Goal: Transaction & Acquisition: Book appointment/travel/reservation

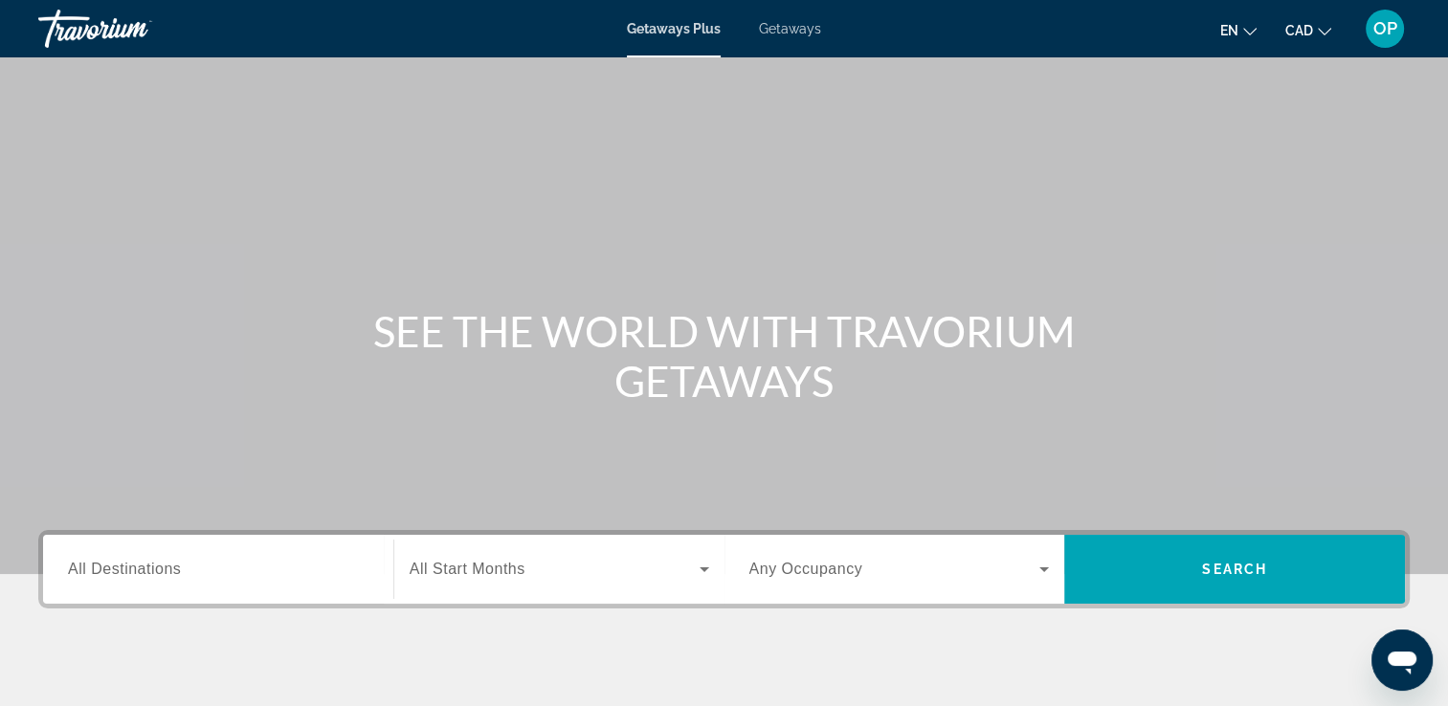
click at [792, 28] on span "Getaways" at bounding box center [790, 28] width 62 height 15
click at [157, 553] on div "Search widget" at bounding box center [218, 569] width 300 height 55
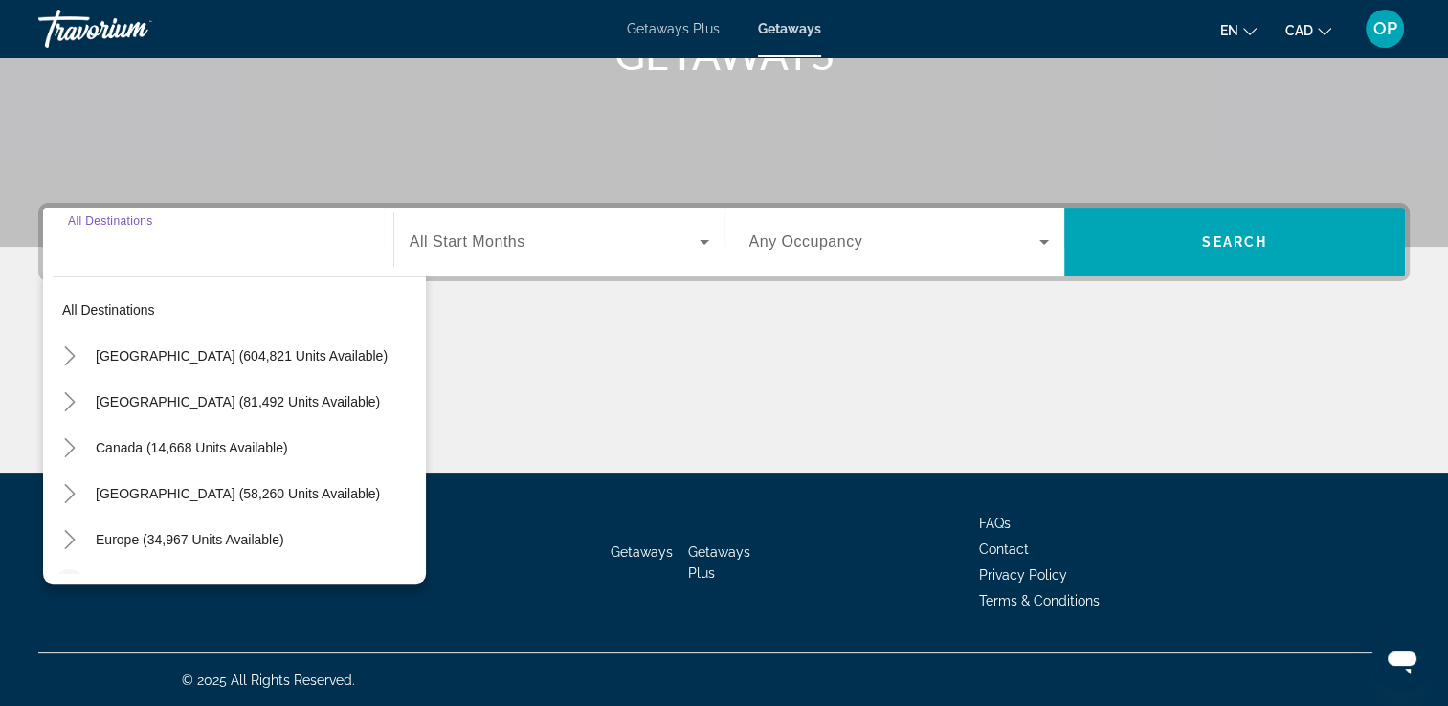
scroll to position [96, 0]
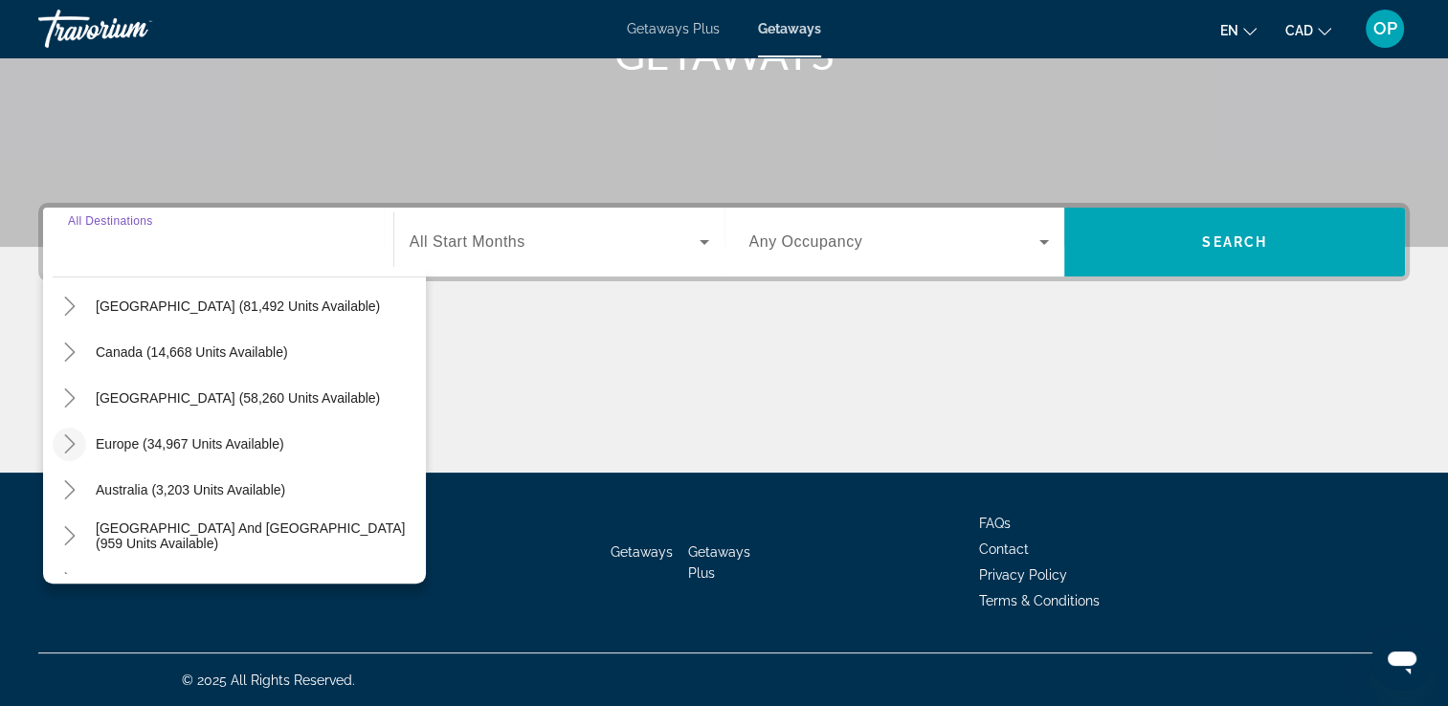
click at [66, 436] on icon "Toggle Europe (34,967 units available)" at bounding box center [69, 443] width 11 height 19
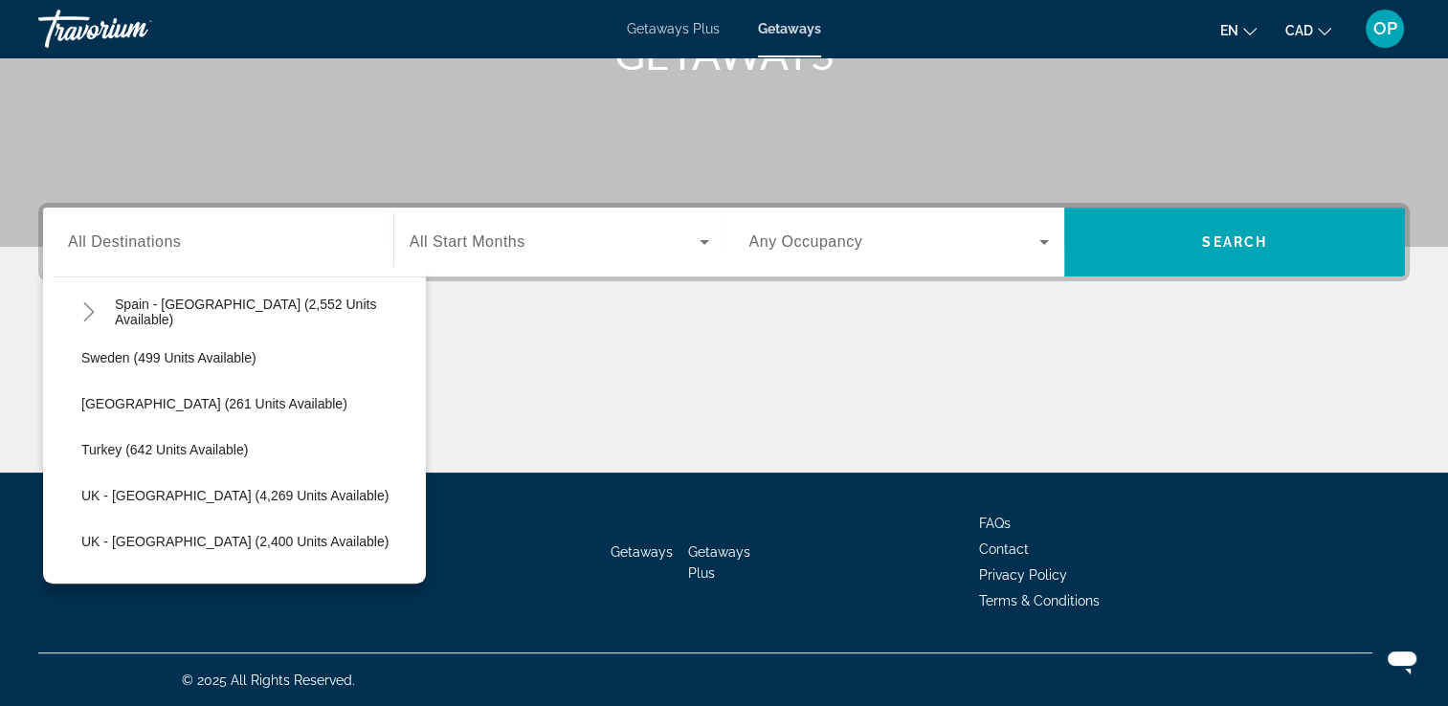
scroll to position [909, 0]
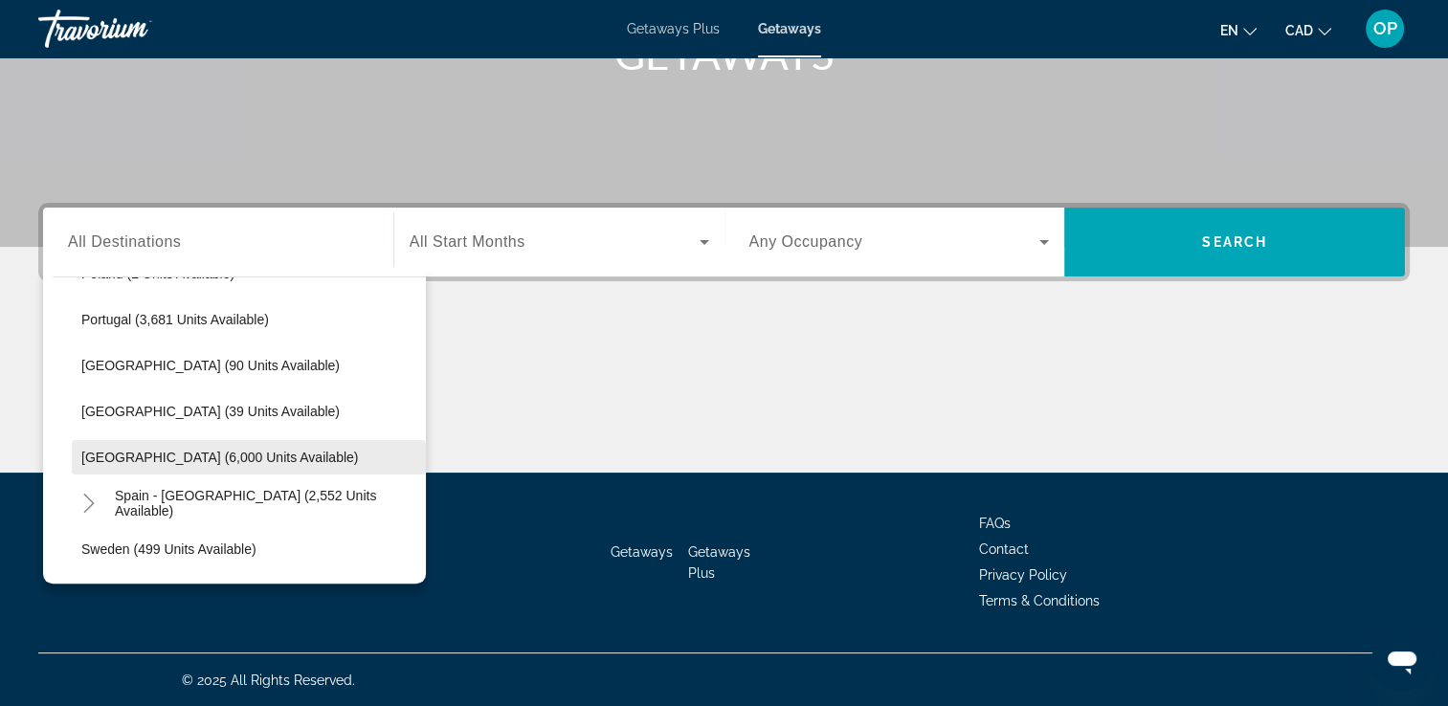
click at [154, 461] on span "[GEOGRAPHIC_DATA] (6,000 units available)" at bounding box center [219, 457] width 276 height 15
type input "**********"
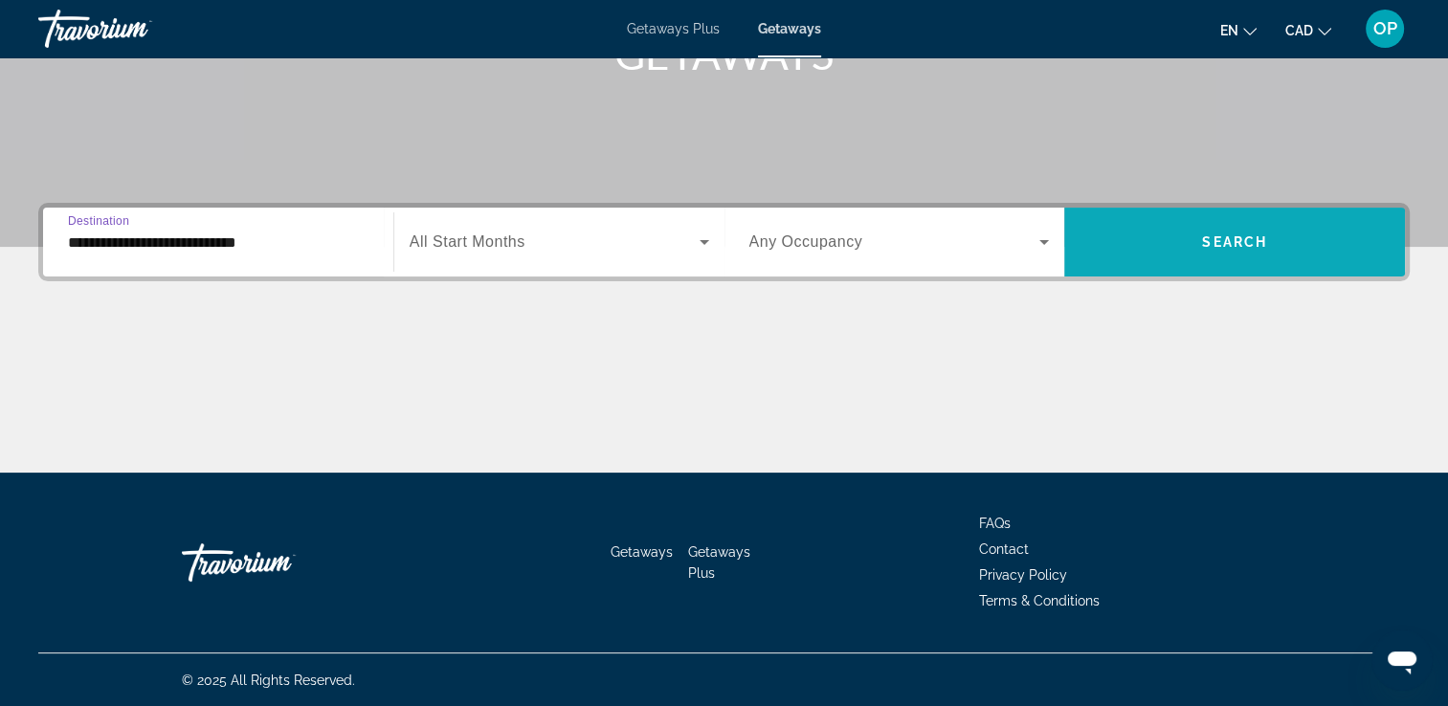
click at [1238, 256] on span "Search widget" at bounding box center [1234, 242] width 341 height 46
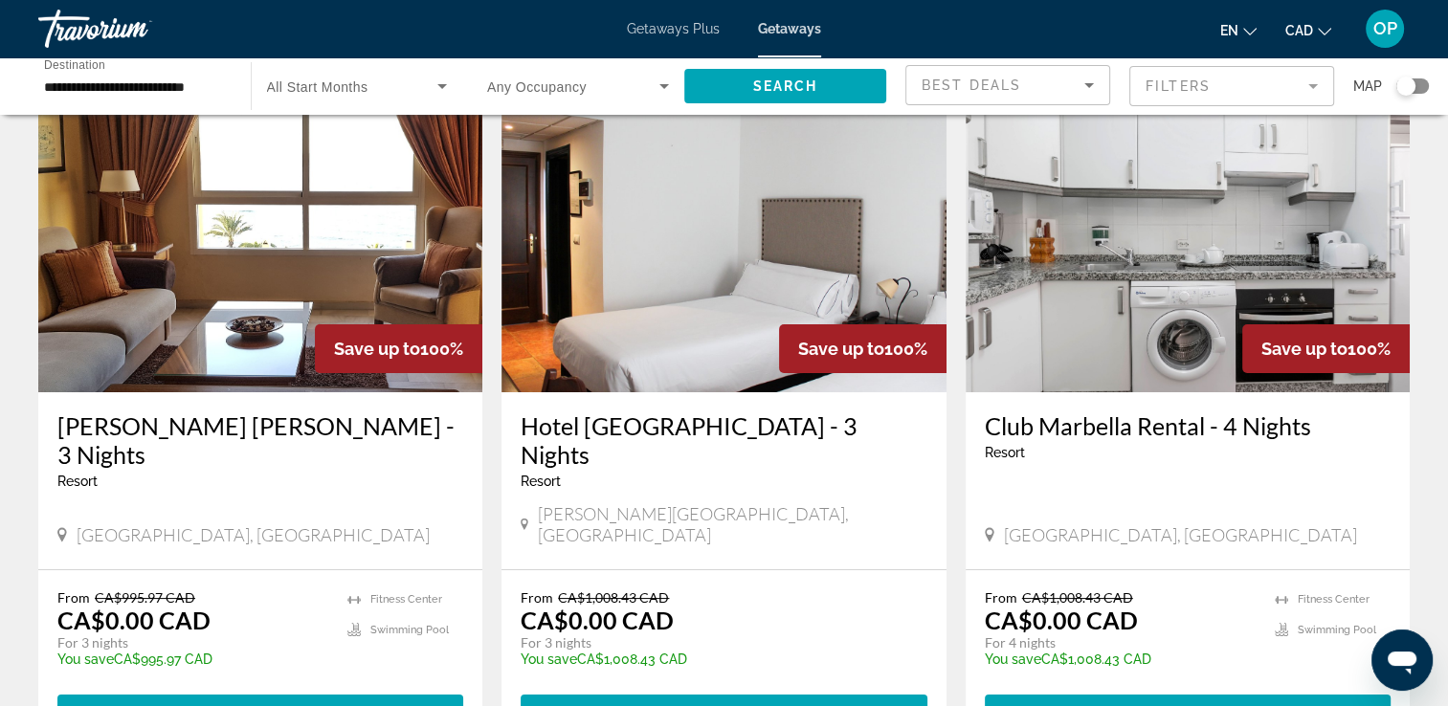
scroll to position [191, 0]
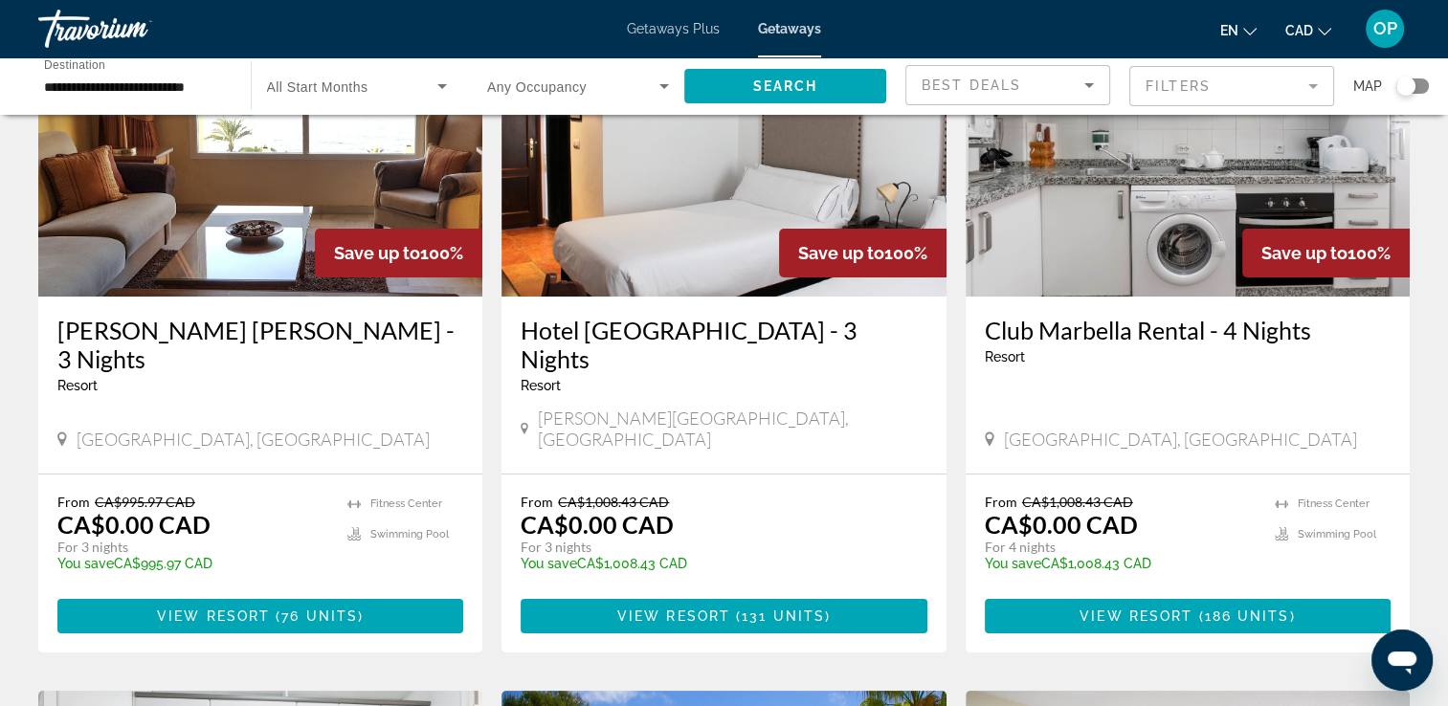
drag, startPoint x: 420, startPoint y: 257, endPoint x: 477, endPoint y: 257, distance: 57.4
click at [477, 257] on div "Save up to 100%" at bounding box center [398, 253] width 167 height 49
drag, startPoint x: 84, startPoint y: 381, endPoint x: 153, endPoint y: 387, distance: 69.2
click at [153, 429] on span "[GEOGRAPHIC_DATA], [GEOGRAPHIC_DATA]" at bounding box center [253, 439] width 353 height 21
drag, startPoint x: 153, startPoint y: 387, endPoint x: 249, endPoint y: 497, distance: 145.1
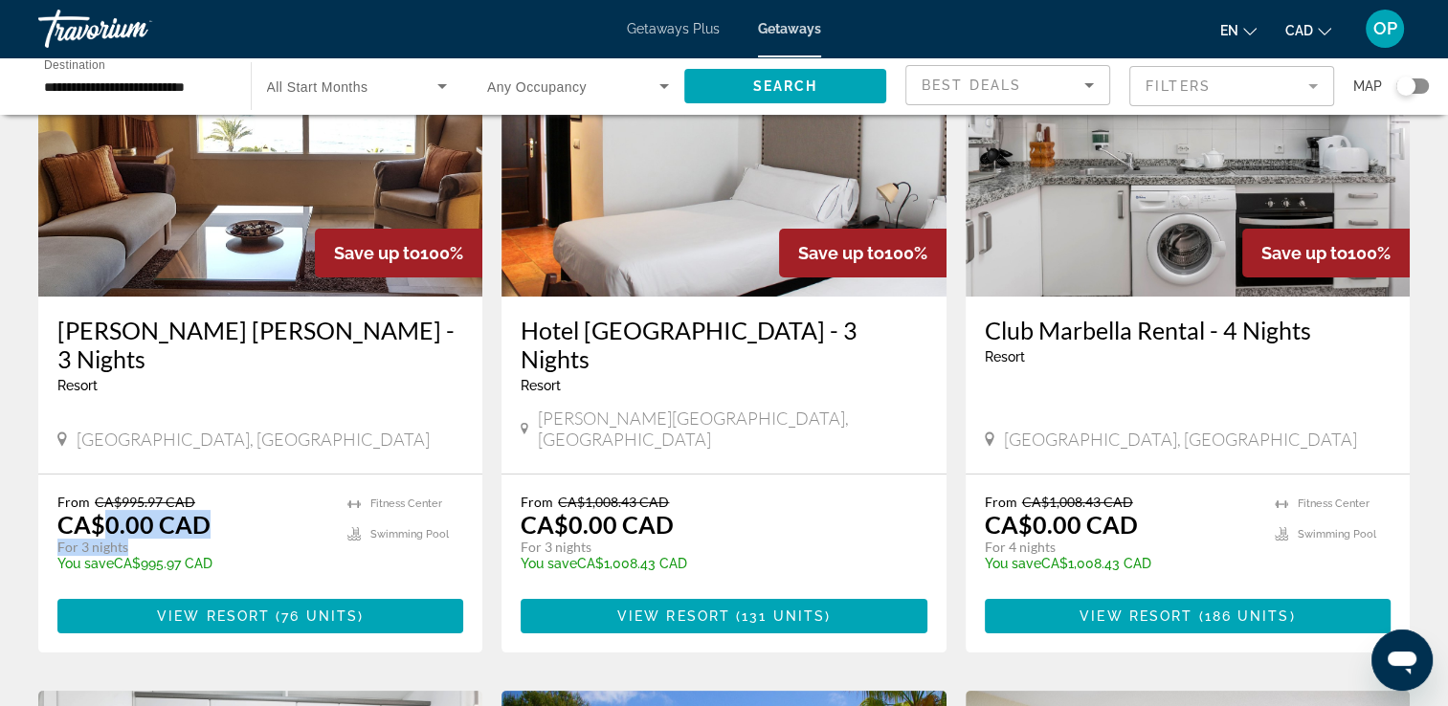
click at [249, 497] on div "From CA$995.97 CAD CA$0.00 CAD For 3 nights You save CA$995.97 CAD temp" at bounding box center [192, 539] width 271 height 91
drag, startPoint x: 590, startPoint y: 388, endPoint x: 716, endPoint y: 389, distance: 125.3
click at [716, 408] on div "[PERSON_NAME][GEOGRAPHIC_DATA], [GEOGRAPHIC_DATA]" at bounding box center [723, 429] width 406 height 42
drag, startPoint x: 557, startPoint y: 476, endPoint x: 658, endPoint y: 503, distance: 104.9
click at [658, 503] on div "From CA$1,008.43 CAD CA$0.00 CAD For 3 nights You save CA$1,008.43 CAD temp" at bounding box center [713, 539] width 387 height 91
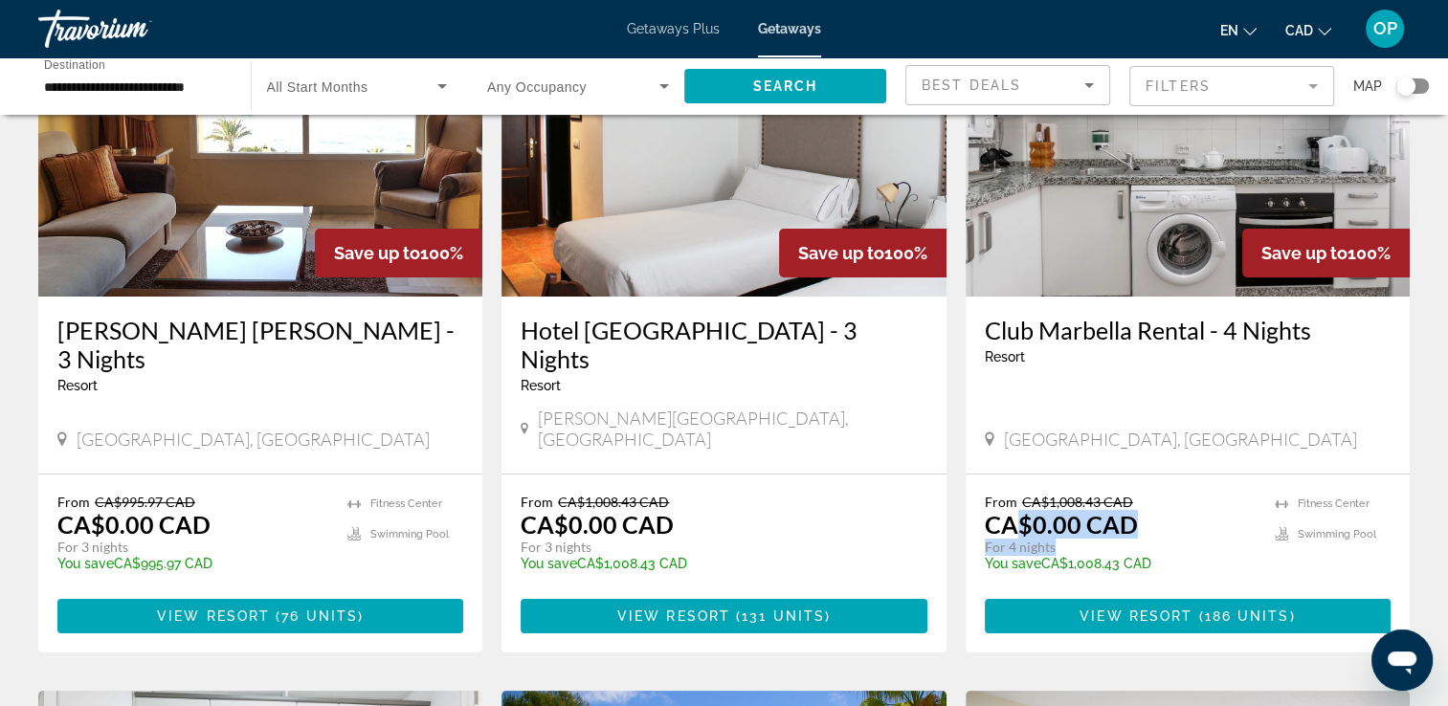
drag, startPoint x: 1016, startPoint y: 478, endPoint x: 1149, endPoint y: 498, distance: 134.4
click at [1149, 498] on div "From CA$1,008.43 CAD CA$0.00 CAD For 4 nights You save CA$1,008.43 CAD temp" at bounding box center [1119, 539] width 271 height 91
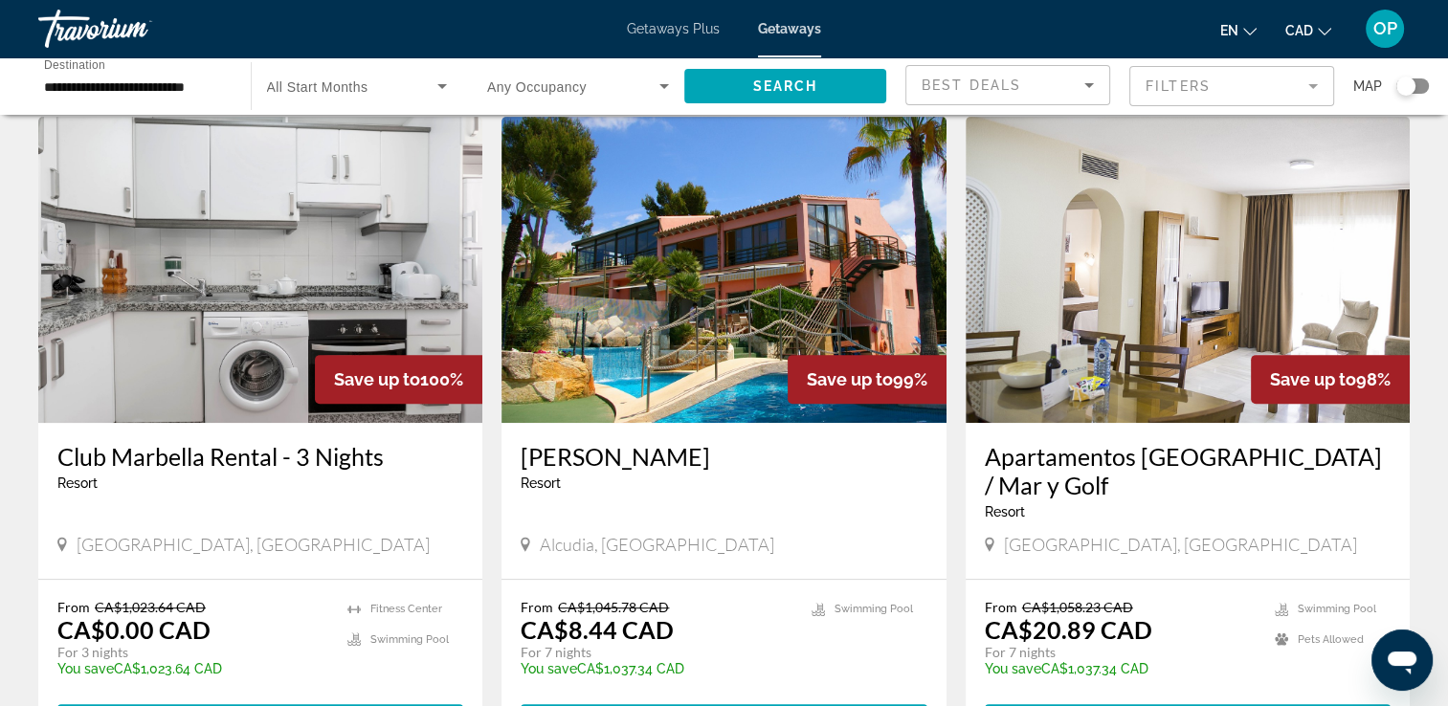
scroll to position [861, 0]
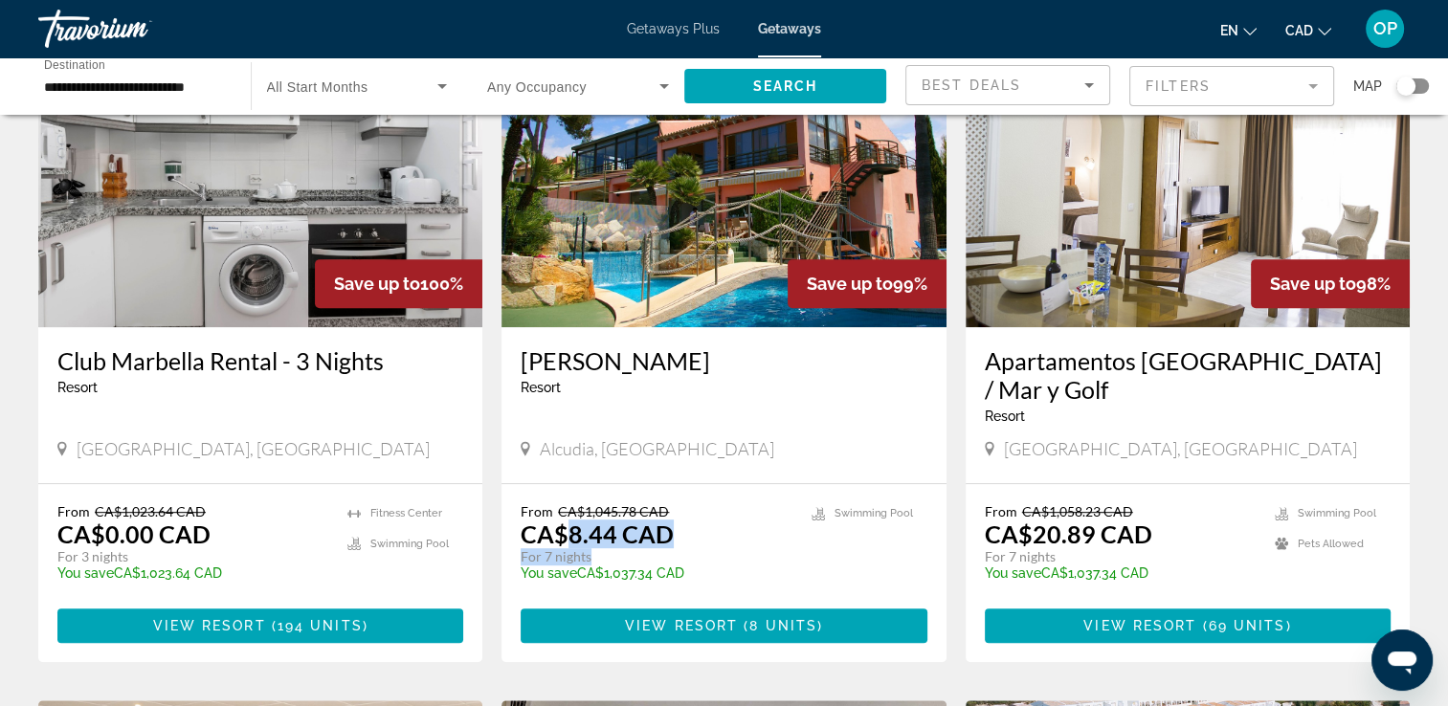
drag, startPoint x: 570, startPoint y: 482, endPoint x: 668, endPoint y: 507, distance: 100.7
click at [668, 507] on div "From CA$1,045.78 CAD CA$8.44 CAD For 7 nights You save CA$1,037.34 CAD temp" at bounding box center [655, 548] width 271 height 91
click at [957, 431] on app-weeks-search-item "Save up to 98% Apartamentos [GEOGRAPHIC_DATA] / Mar y Golf Resort - This is an …" at bounding box center [1187, 341] width 463 height 641
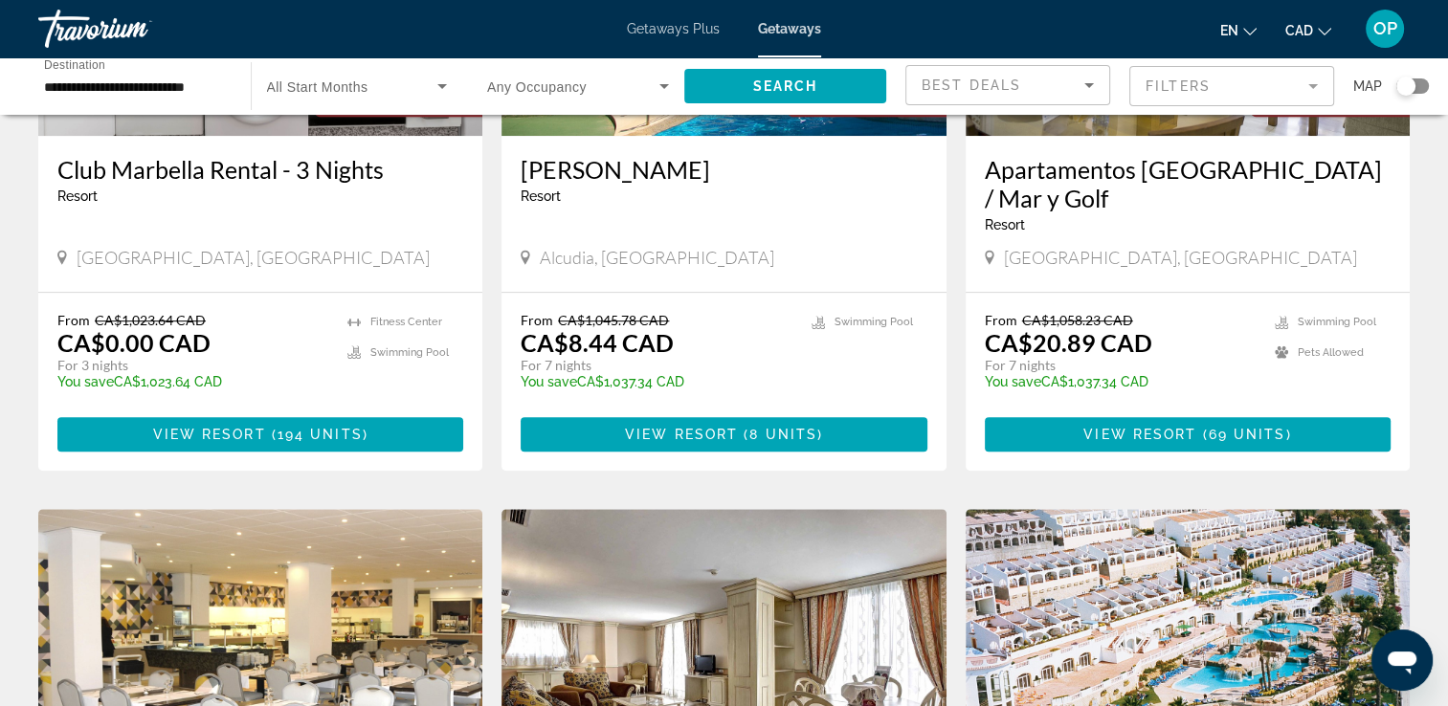
scroll to position [1435, 0]
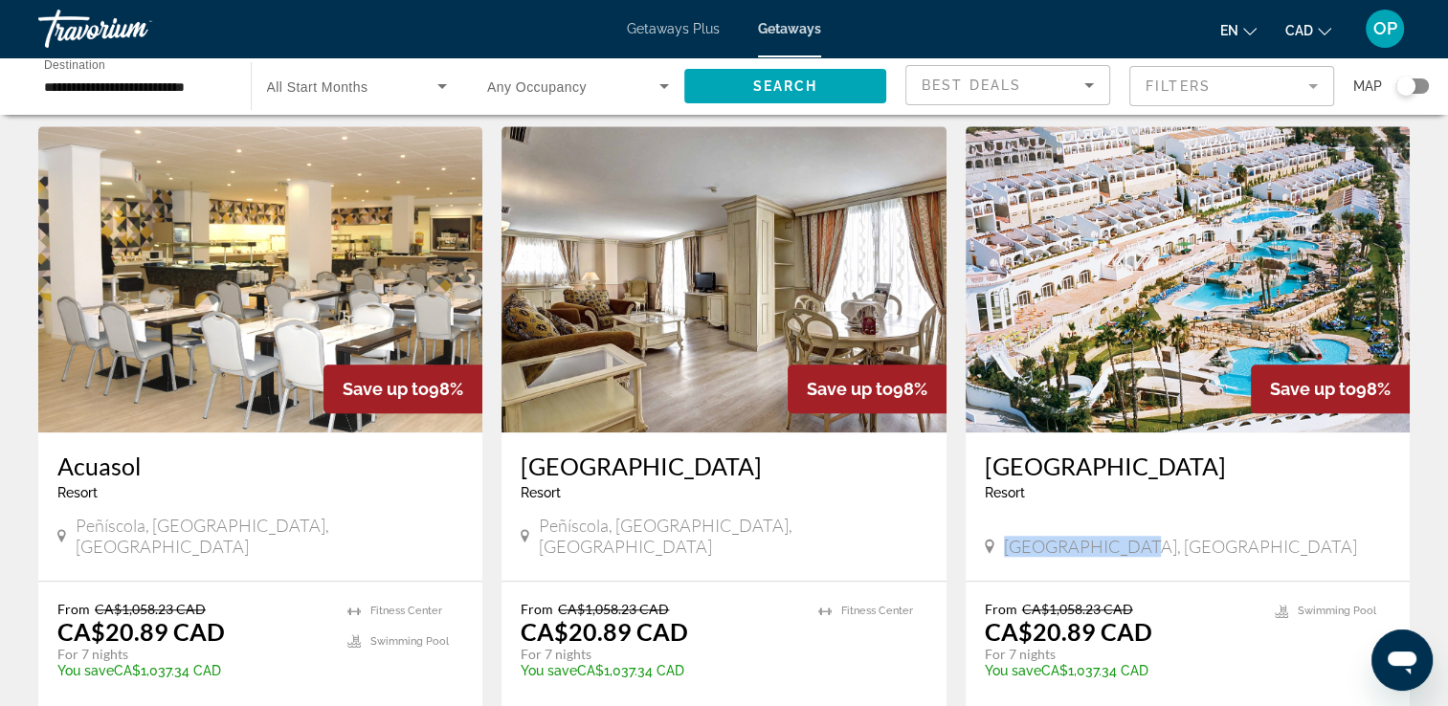
drag, startPoint x: 1005, startPoint y: 481, endPoint x: 1118, endPoint y: 473, distance: 114.2
click at [1118, 536] on div "[GEOGRAPHIC_DATA], [GEOGRAPHIC_DATA]" at bounding box center [1187, 546] width 406 height 21
drag, startPoint x: 1118, startPoint y: 473, endPoint x: 1184, endPoint y: 580, distance: 125.9
click at [1184, 601] on div "From CA$1,058.23 CAD CA$20.89 CAD For 7 nights You save CA$1,037.34 CAD temp" at bounding box center [1119, 646] width 271 height 91
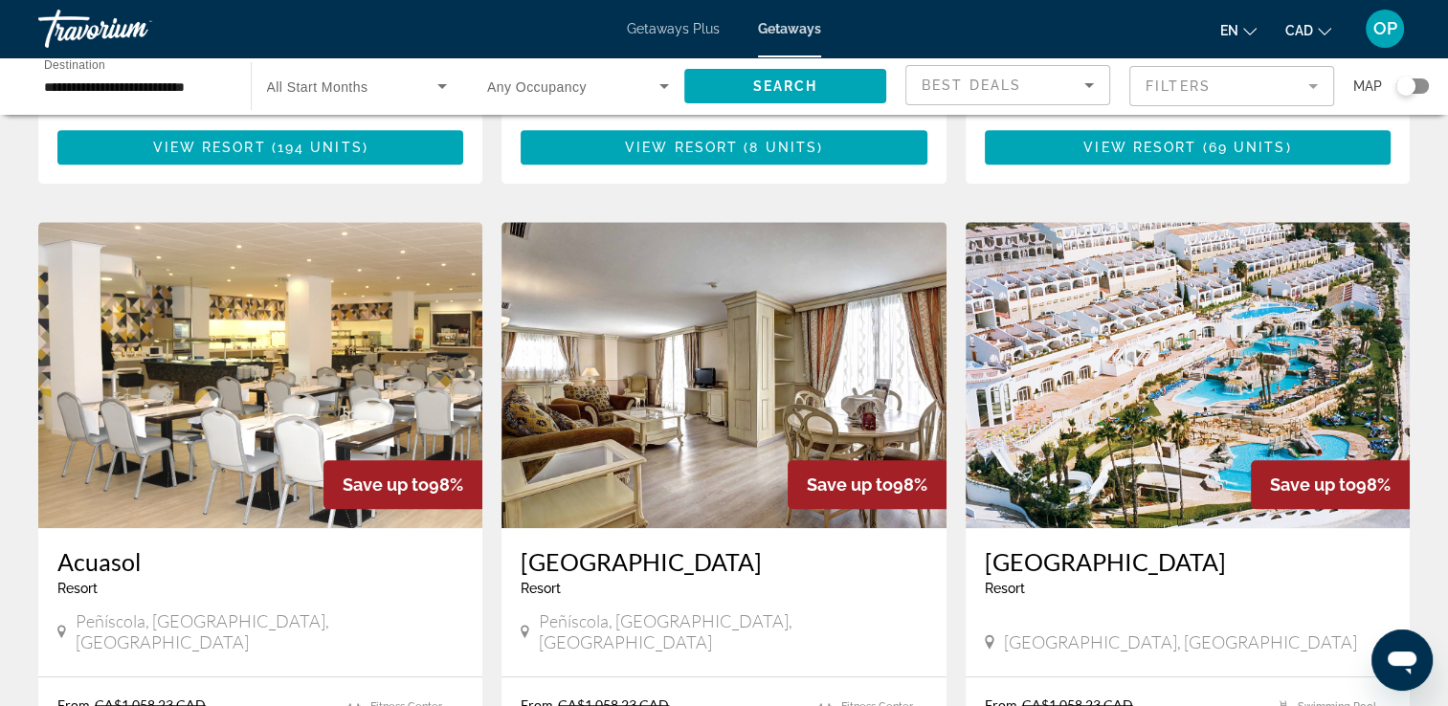
scroll to position [1244, 0]
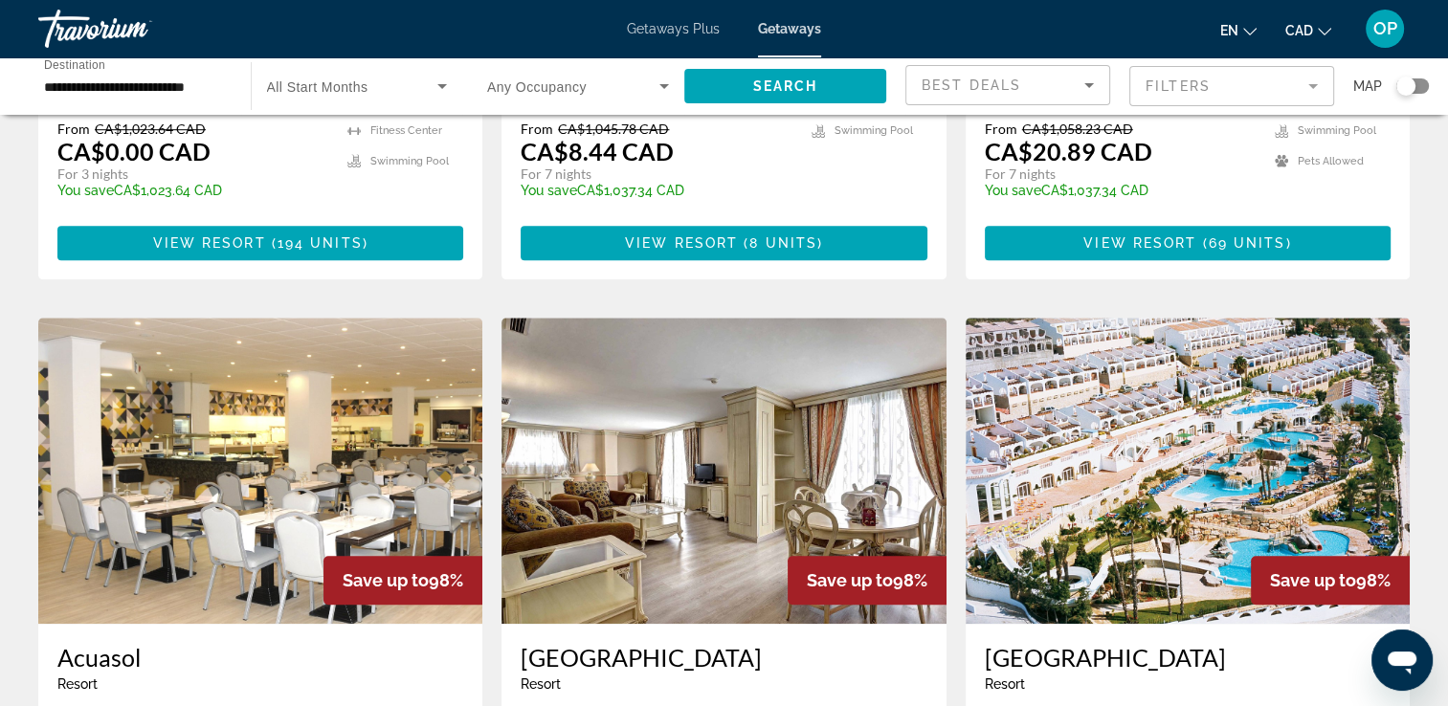
click at [1153, 427] on img "Main content" at bounding box center [1187, 471] width 444 height 306
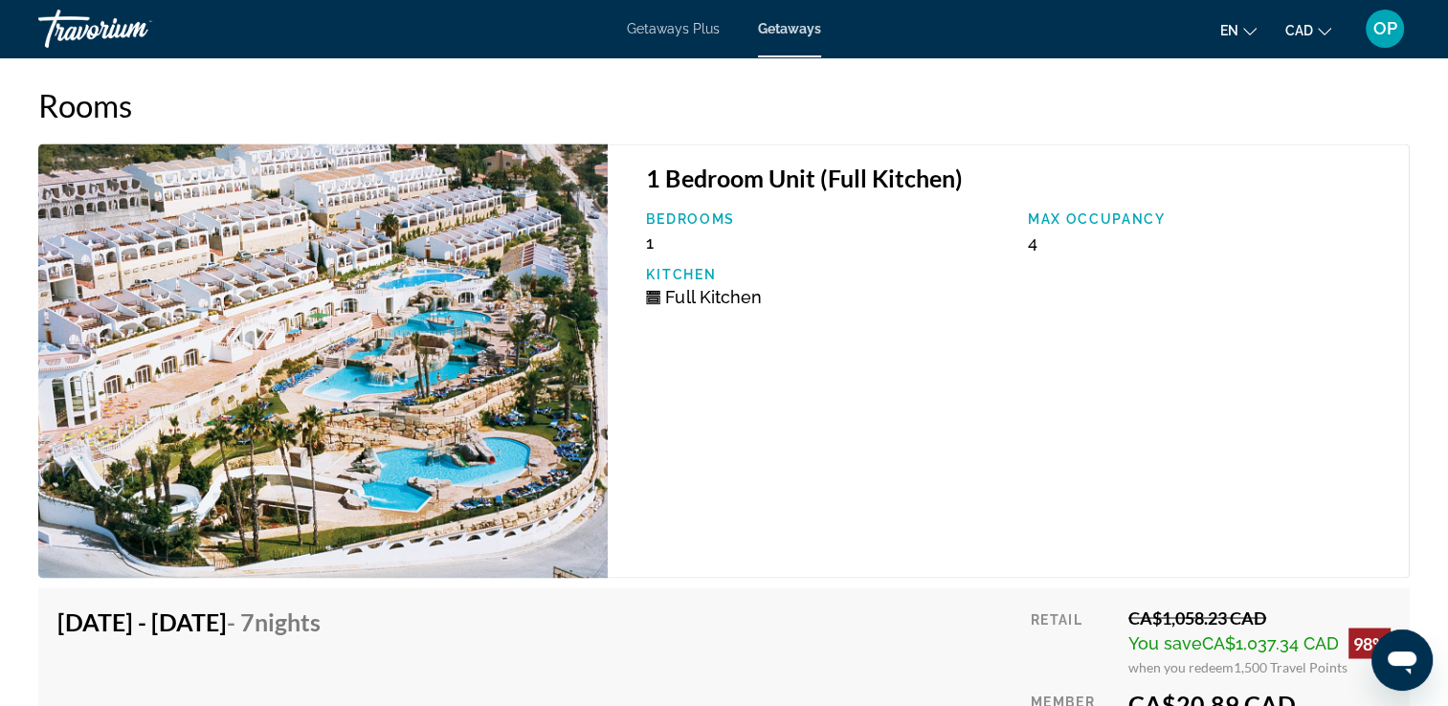
scroll to position [3157, 0]
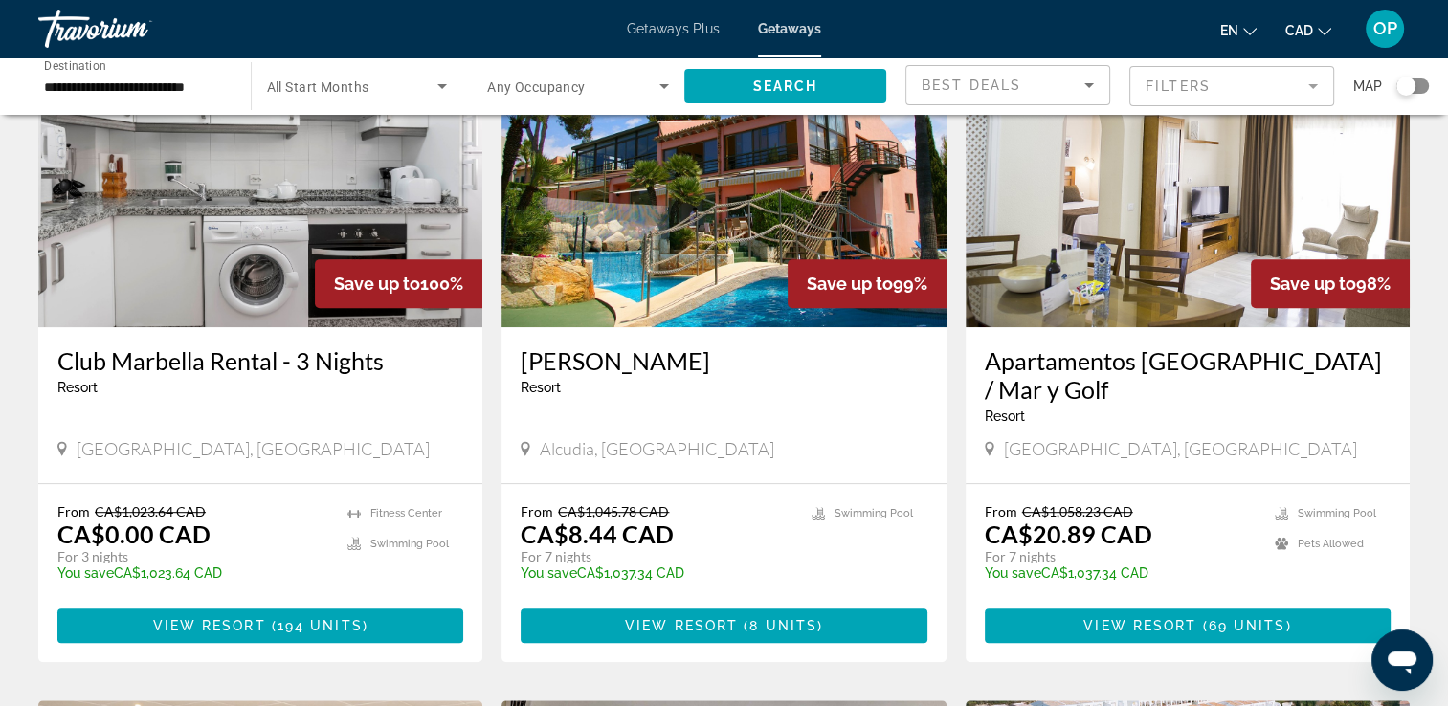
scroll to position [478, 0]
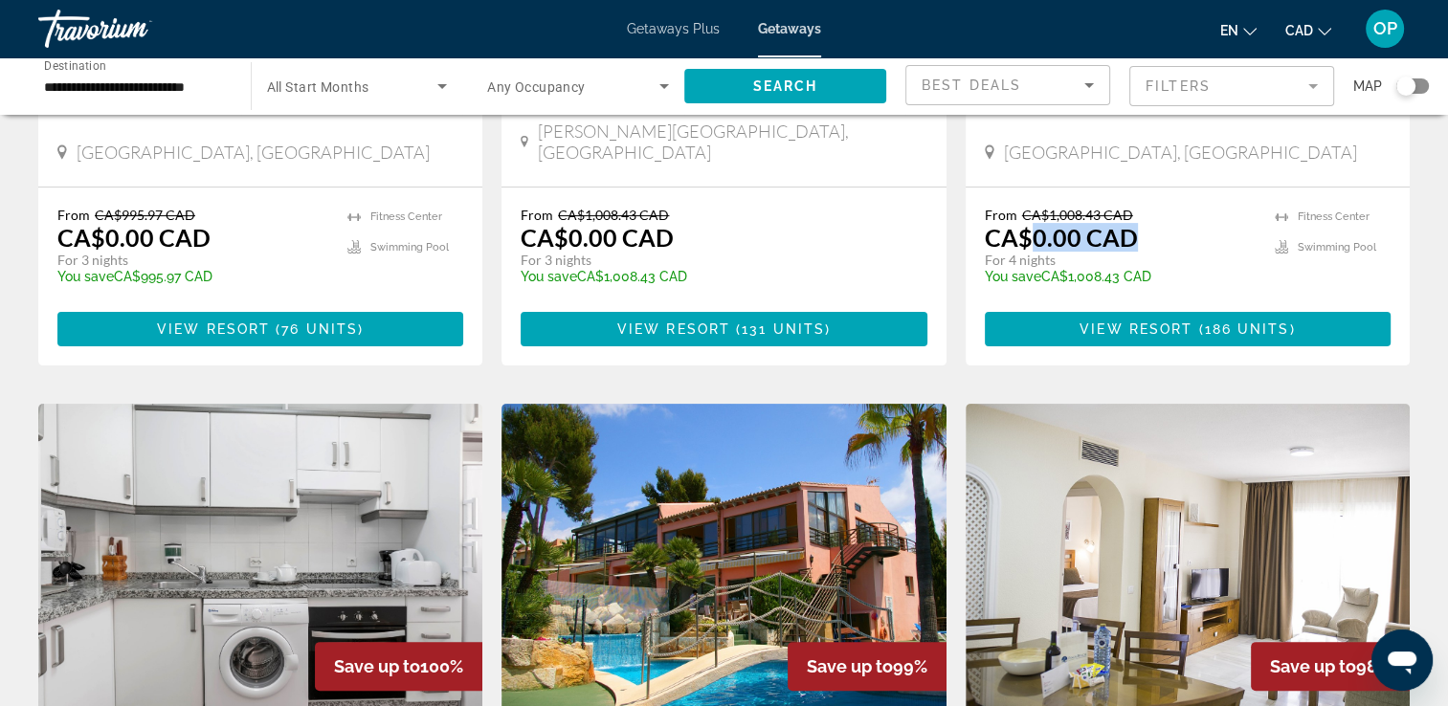
drag, startPoint x: 1030, startPoint y: 188, endPoint x: 1181, endPoint y: 198, distance: 150.5
click at [1181, 207] on div "From CA$1,008.43 CAD CA$0.00 CAD For 4 nights You save CA$1,008.43 CAD temp" at bounding box center [1119, 252] width 271 height 91
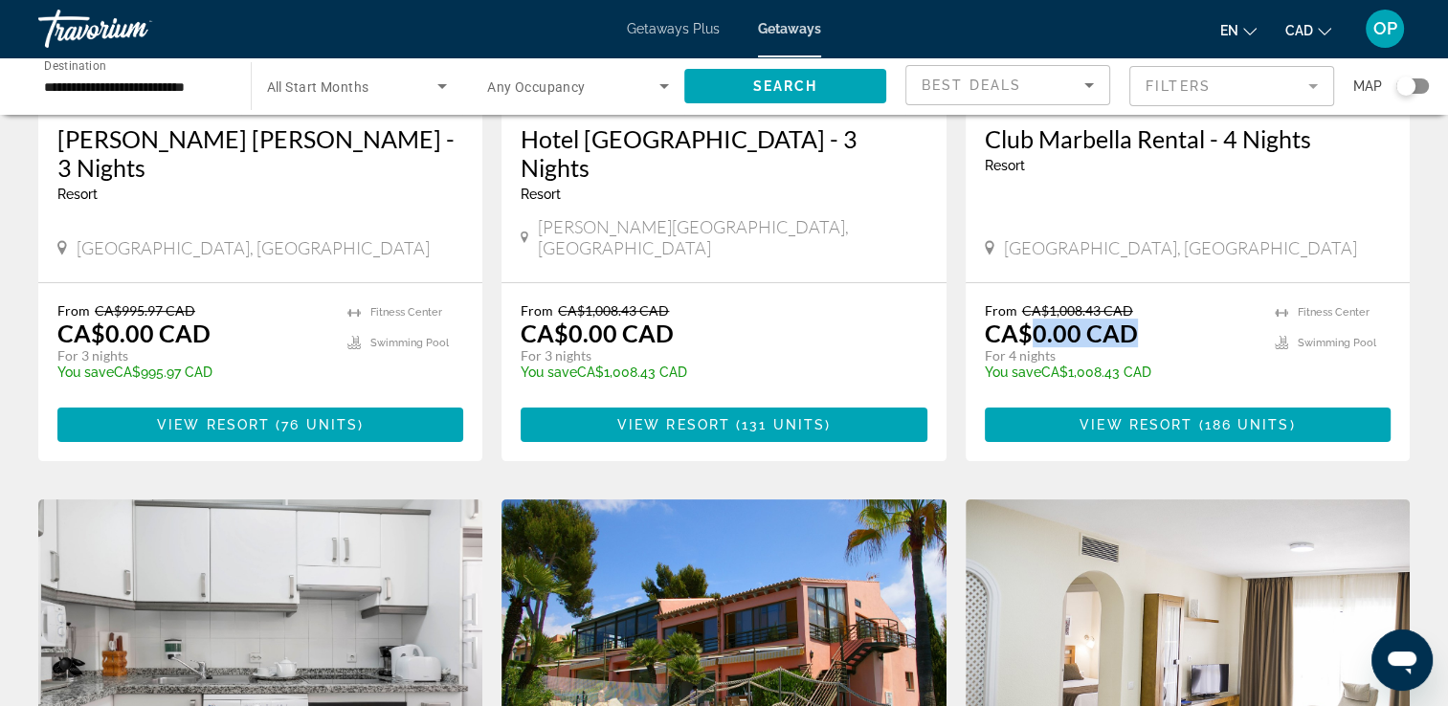
scroll to position [287, 0]
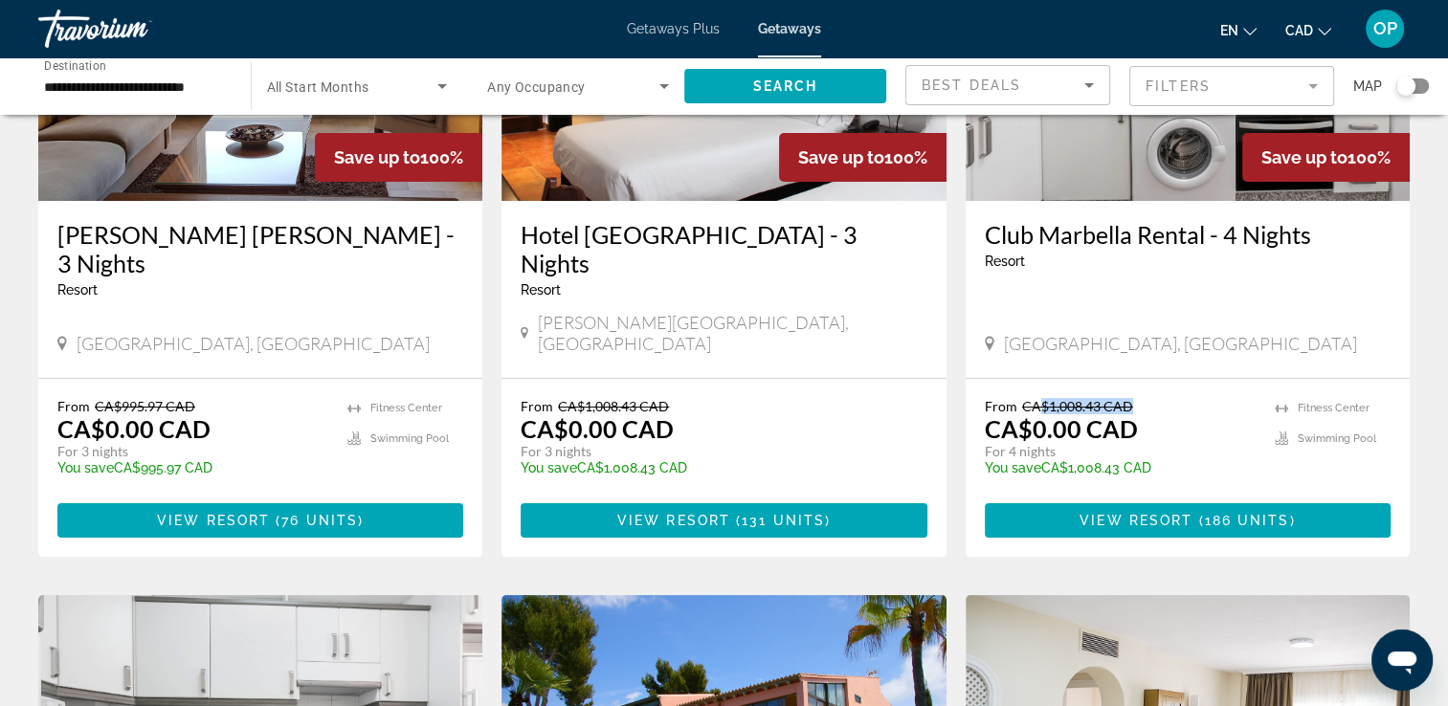
drag, startPoint x: 1039, startPoint y: 354, endPoint x: 1133, endPoint y: 353, distance: 93.8
click at [1133, 398] on p "From CA$1,008.43 CAD" at bounding box center [1119, 406] width 271 height 16
